Goal: Find specific page/section: Find specific page/section

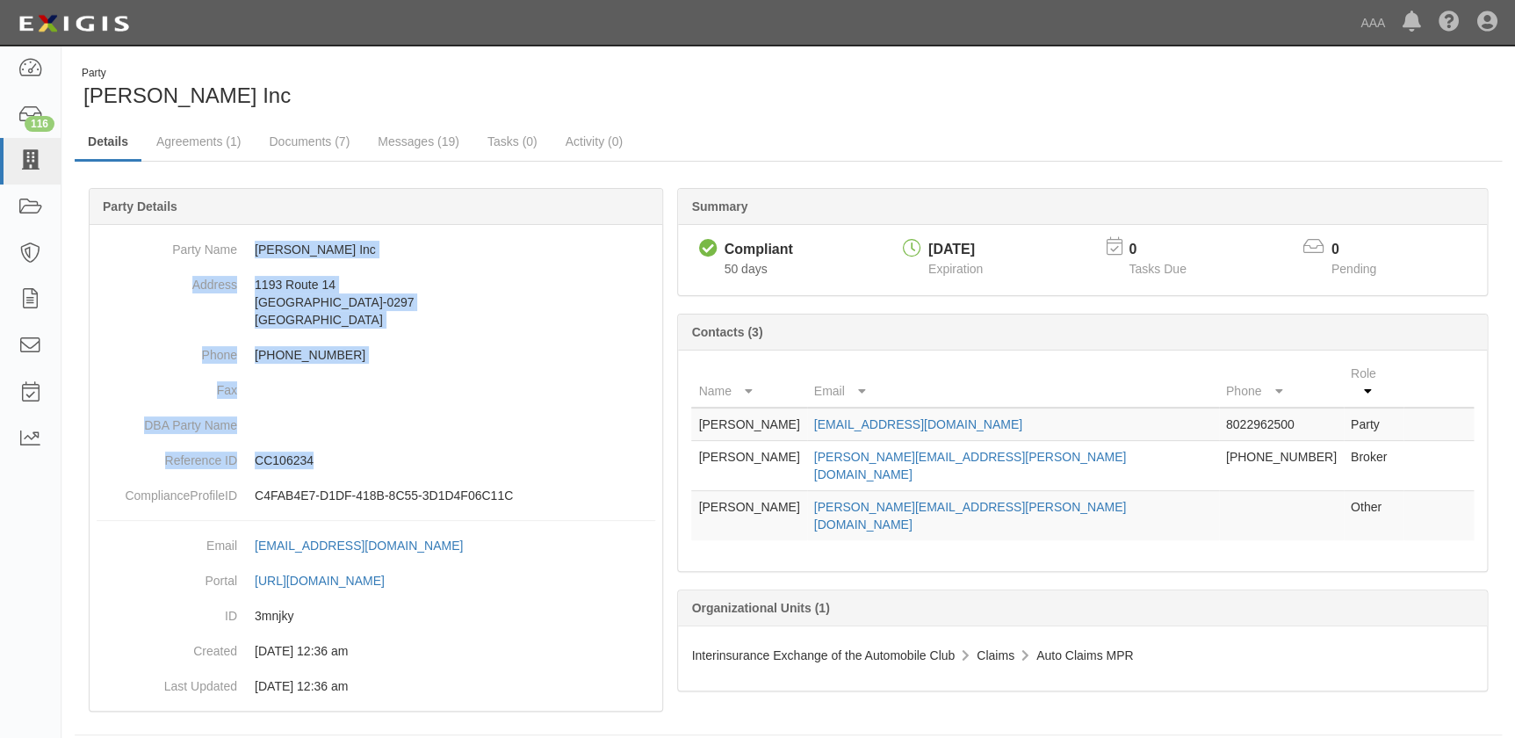
click at [26, 169] on icon at bounding box center [30, 161] width 25 height 20
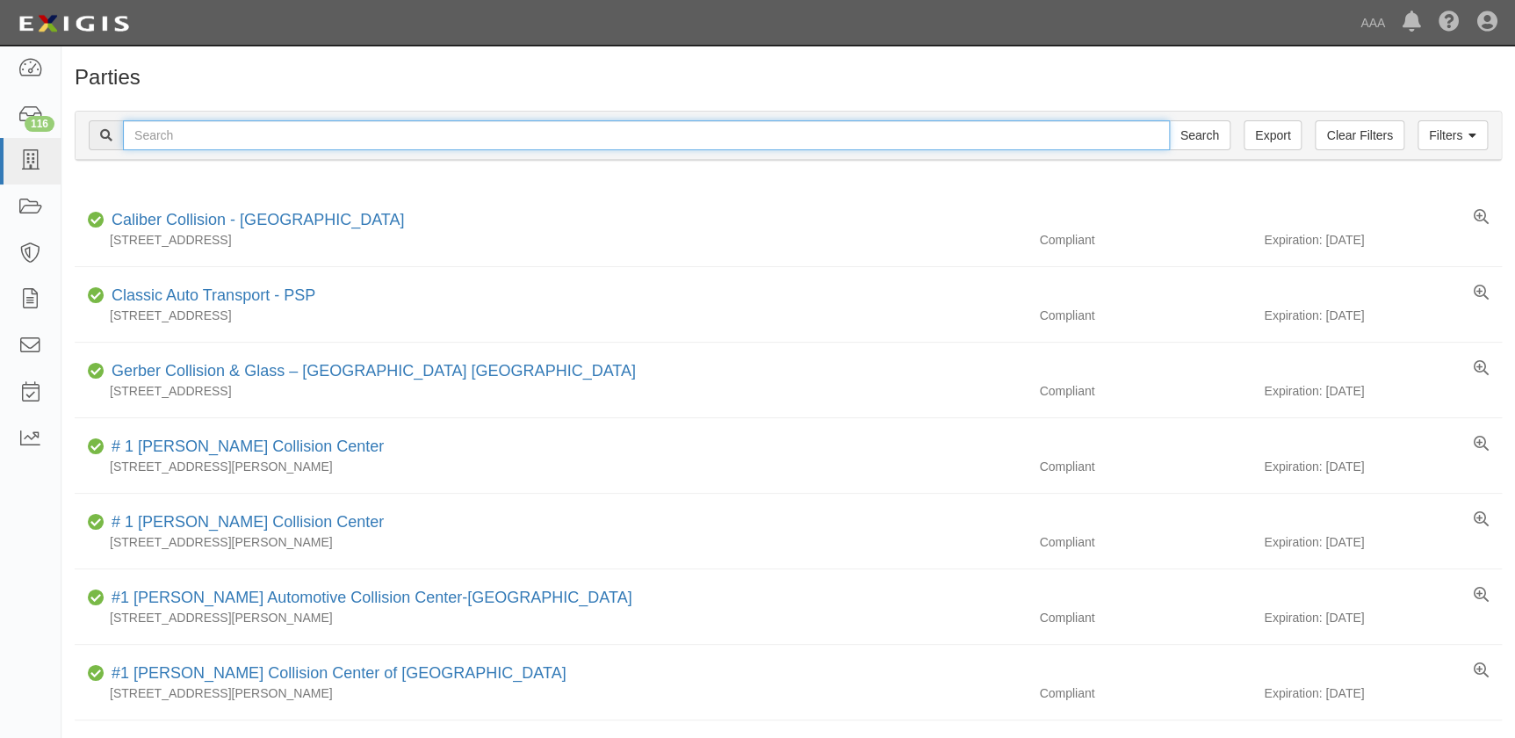
click at [416, 137] on input "text" at bounding box center [646, 135] width 1047 height 30
type input "[PERSON_NAME]"
click at [1169, 120] on input "Search" at bounding box center [1199, 135] width 61 height 30
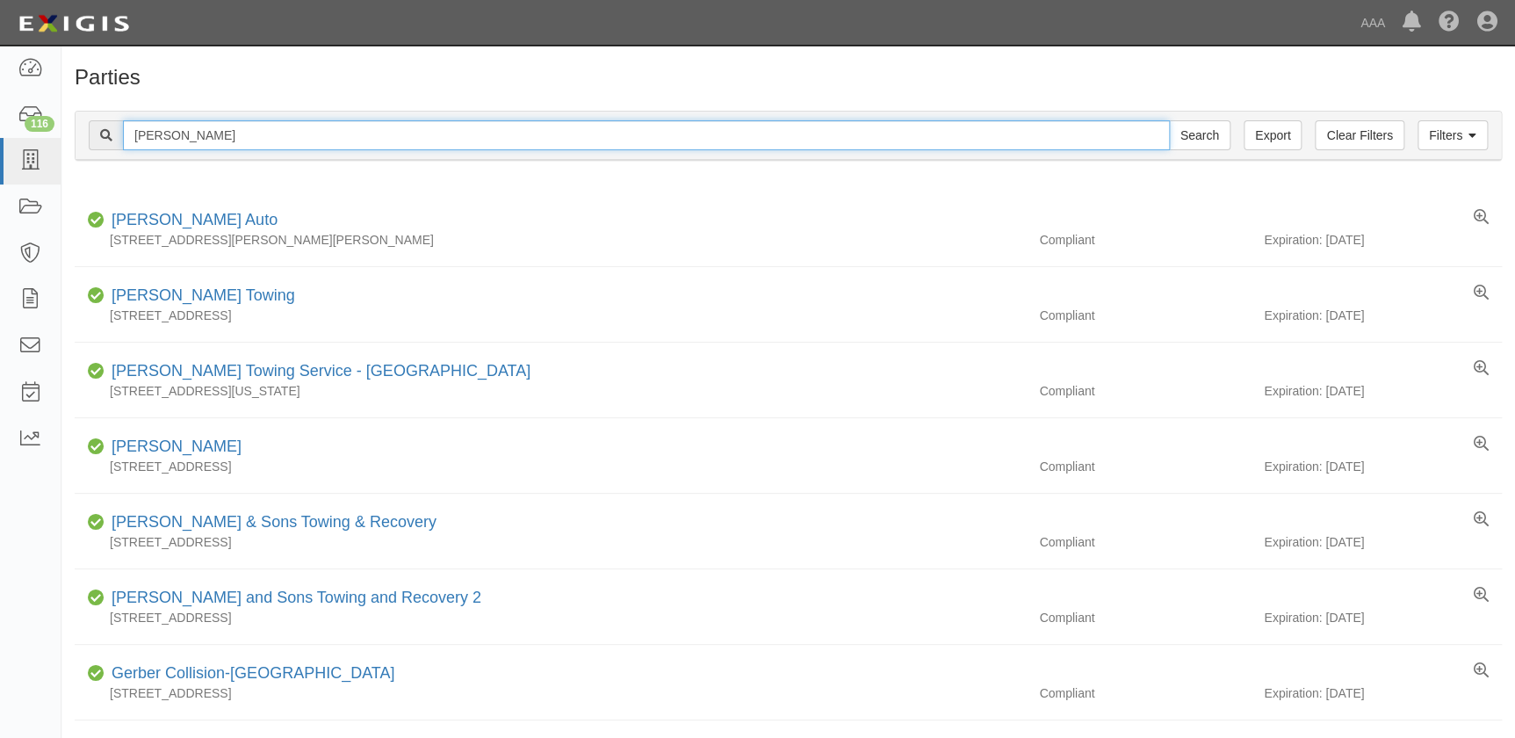
drag, startPoint x: 222, startPoint y: 137, endPoint x: 91, endPoint y: 119, distance: 132.1
click at [94, 126] on div "russell Search" at bounding box center [660, 135] width 1142 height 30
type input "caliber"
click at [1169, 120] on input "Search" at bounding box center [1199, 135] width 61 height 30
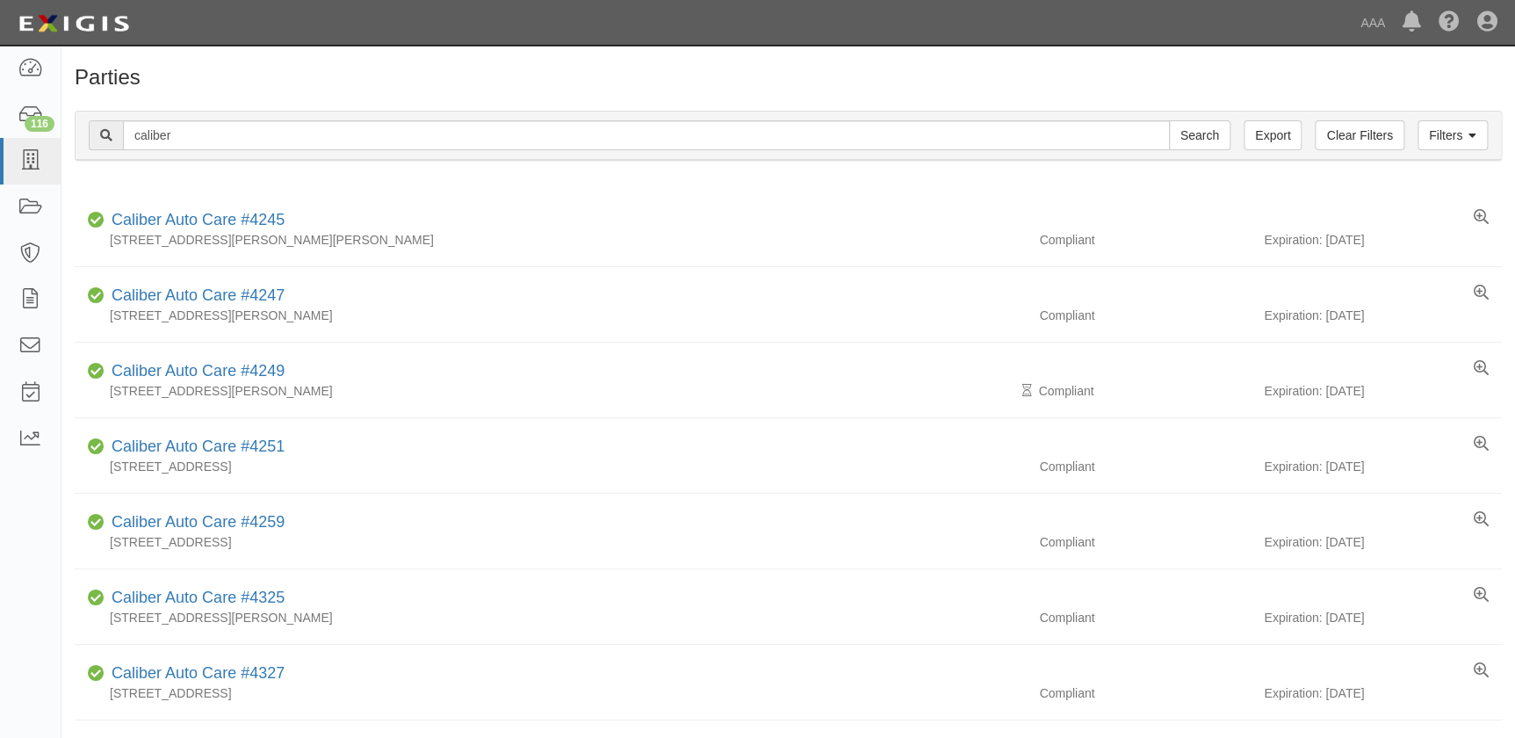
click at [220, 76] on h1 "Parties" at bounding box center [788, 77] width 1427 height 23
click at [290, 75] on h1 "Parties" at bounding box center [788, 77] width 1427 height 23
